Goal: Information Seeking & Learning: Learn about a topic

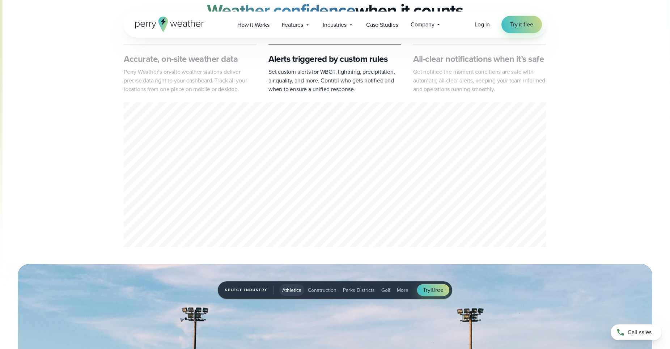
scroll to position [369, 0]
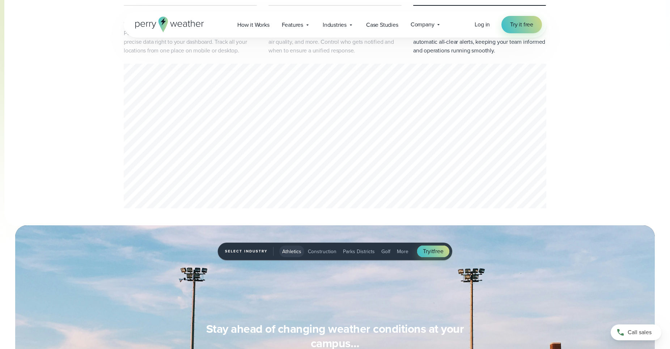
click at [381, 142] on div "Accurate, on-site weather data Perry Weather’s on-site weather stations deliver…" at bounding box center [335, 137] width 423 height 147
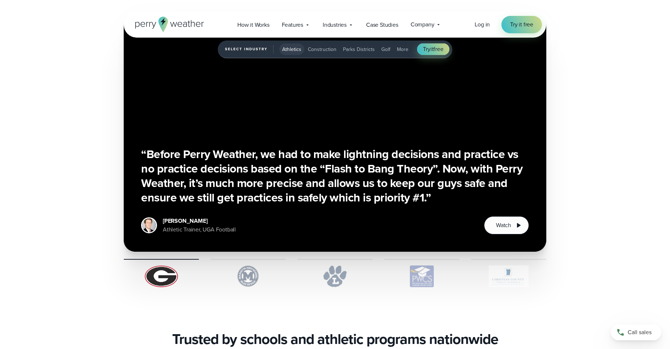
scroll to position [1772, 0]
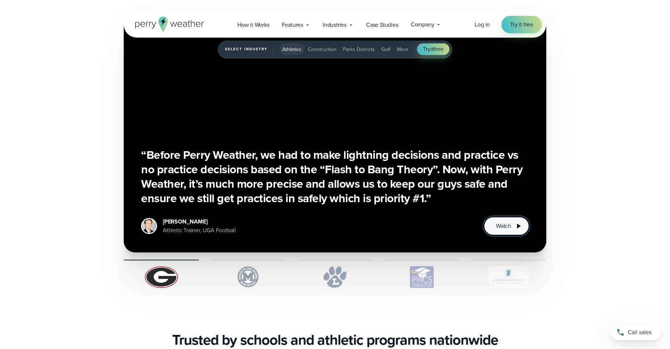
click at [507, 231] on button "Watch" at bounding box center [506, 226] width 45 height 18
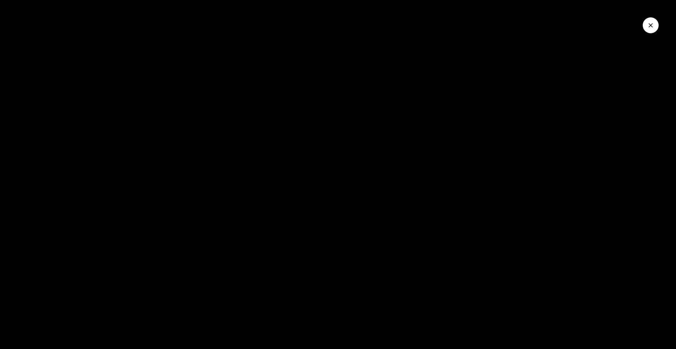
click at [653, 33] on button "Close Video" at bounding box center [651, 25] width 16 height 16
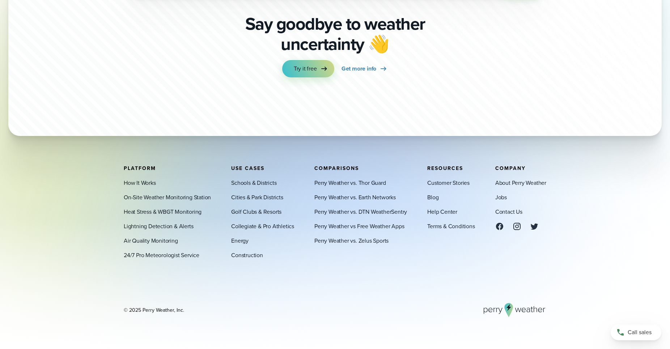
scroll to position [2549, 0]
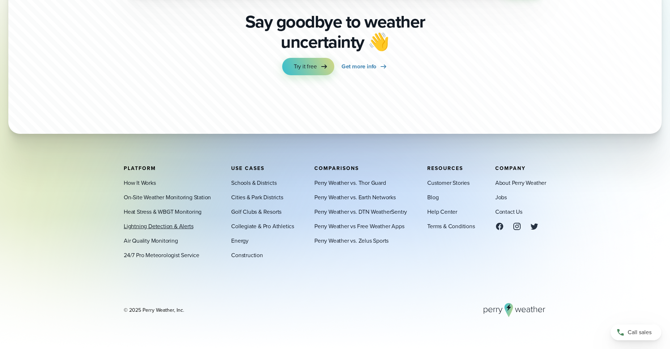
click at [143, 229] on link "Lightning Detection & Alerts" at bounding box center [158, 226] width 69 height 9
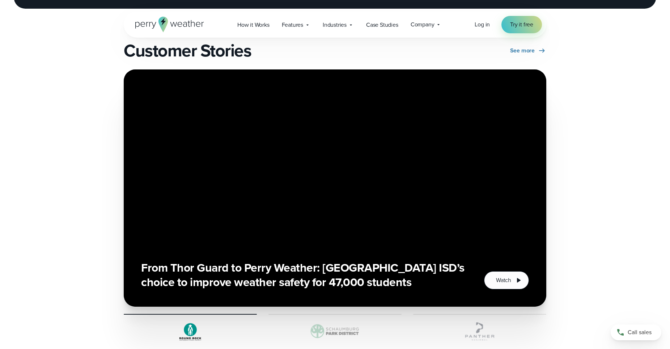
scroll to position [1218, 0]
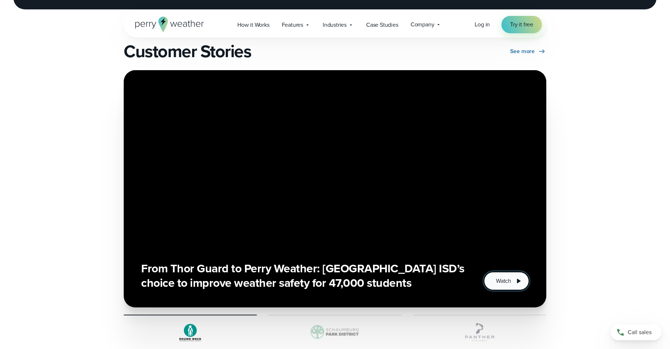
click at [503, 280] on span "Watch" at bounding box center [503, 281] width 15 height 9
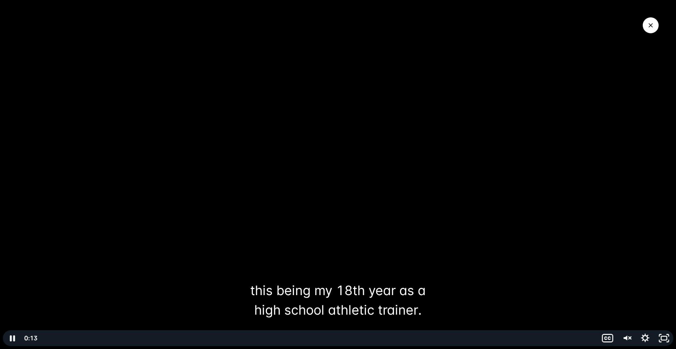
click at [466, 265] on div at bounding box center [338, 174] width 676 height 349
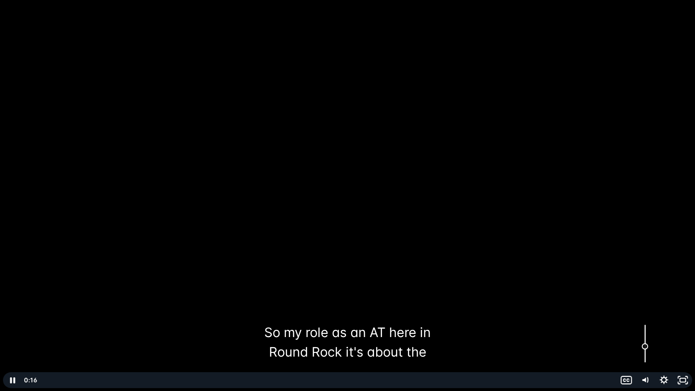
drag, startPoint x: 645, startPoint y: 359, endPoint x: 643, endPoint y: 342, distance: 17.5
click at [643, 343] on div "Volume" at bounding box center [645, 346] width 7 height 7
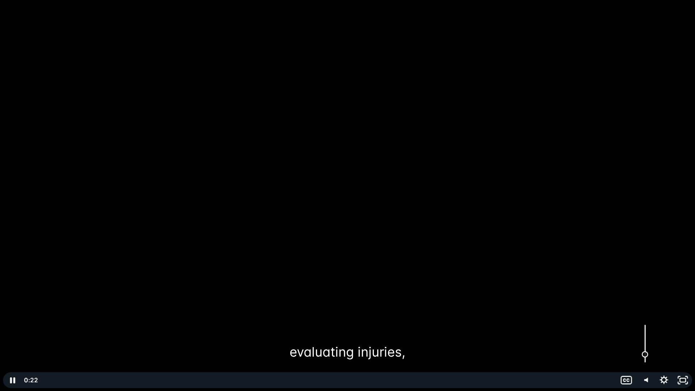
click at [645, 349] on div "Volume" at bounding box center [645, 343] width 19 height 52
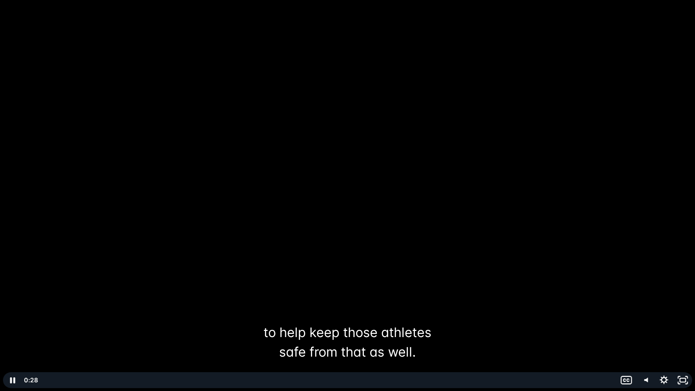
click at [670, 19] on div at bounding box center [347, 195] width 695 height 391
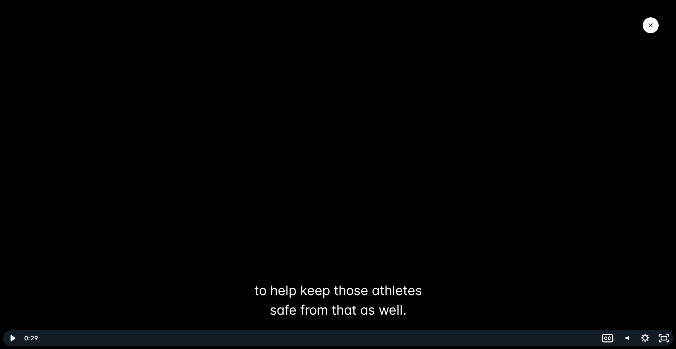
drag, startPoint x: 658, startPoint y: 20, endPoint x: 649, endPoint y: 26, distance: 11.1
click at [651, 25] on div at bounding box center [338, 174] width 676 height 349
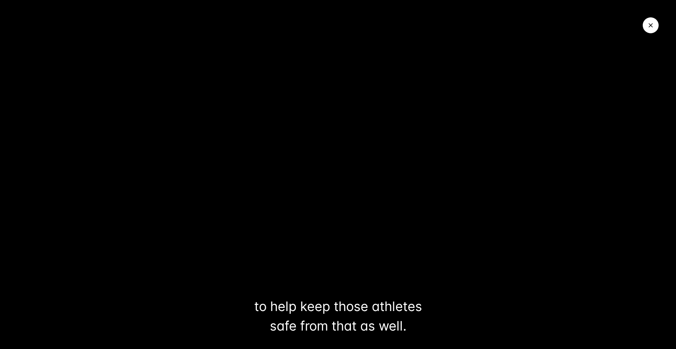
click at [650, 26] on icon "Close Video" at bounding box center [650, 25] width 7 height 7
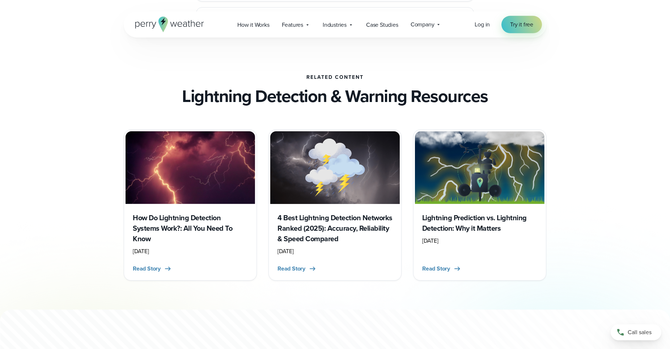
scroll to position [1846, 0]
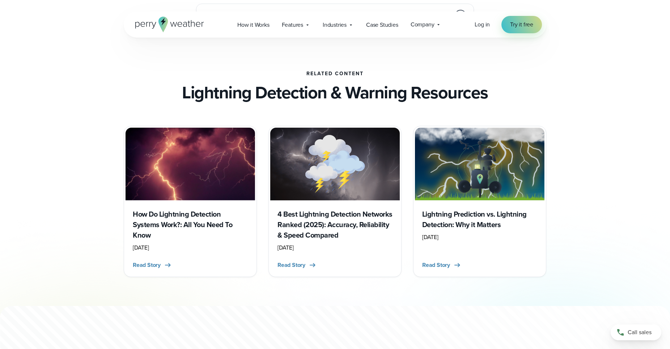
click at [482, 170] on img "slideshow" at bounding box center [480, 164] width 130 height 73
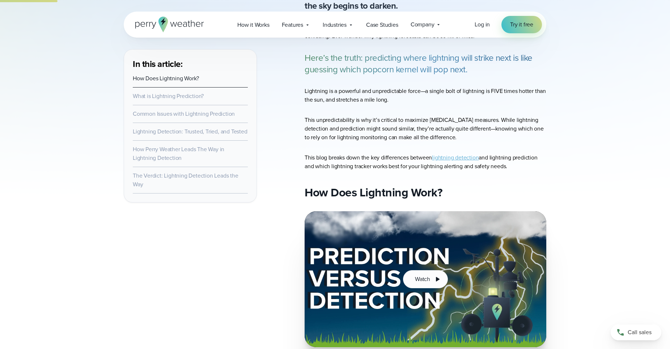
scroll to position [443, 0]
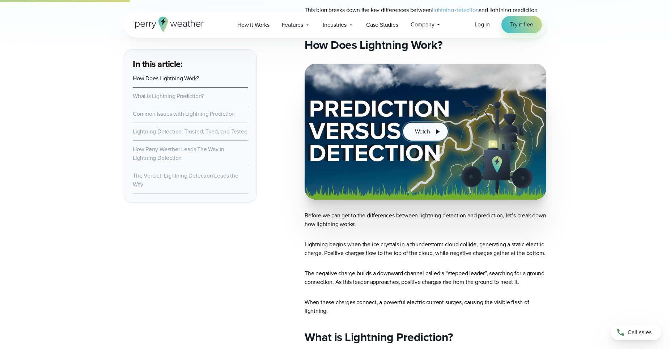
click at [435, 131] on icon at bounding box center [437, 131] width 9 height 9
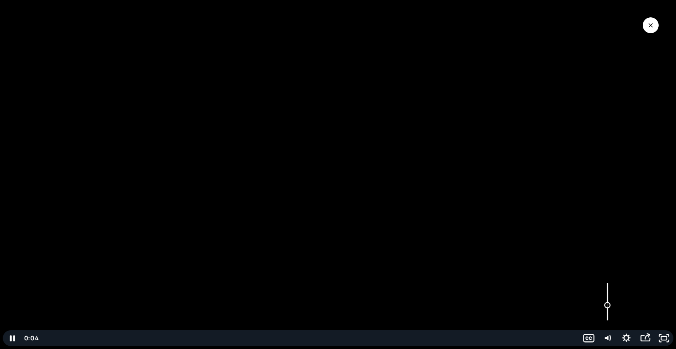
drag, startPoint x: 608, startPoint y: 312, endPoint x: 607, endPoint y: 305, distance: 7.0
click at [607, 305] on div "Volume" at bounding box center [607, 305] width 7 height 7
drag, startPoint x: 608, startPoint y: 303, endPoint x: 606, endPoint y: 294, distance: 9.4
click at [606, 294] on div "Volume" at bounding box center [607, 293] width 7 height 7
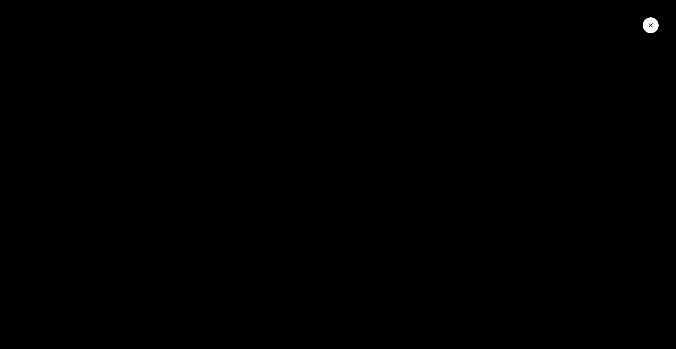
click at [653, 27] on icon "Close Video" at bounding box center [651, 25] width 4 height 4
